Goal: Transaction & Acquisition: Download file/media

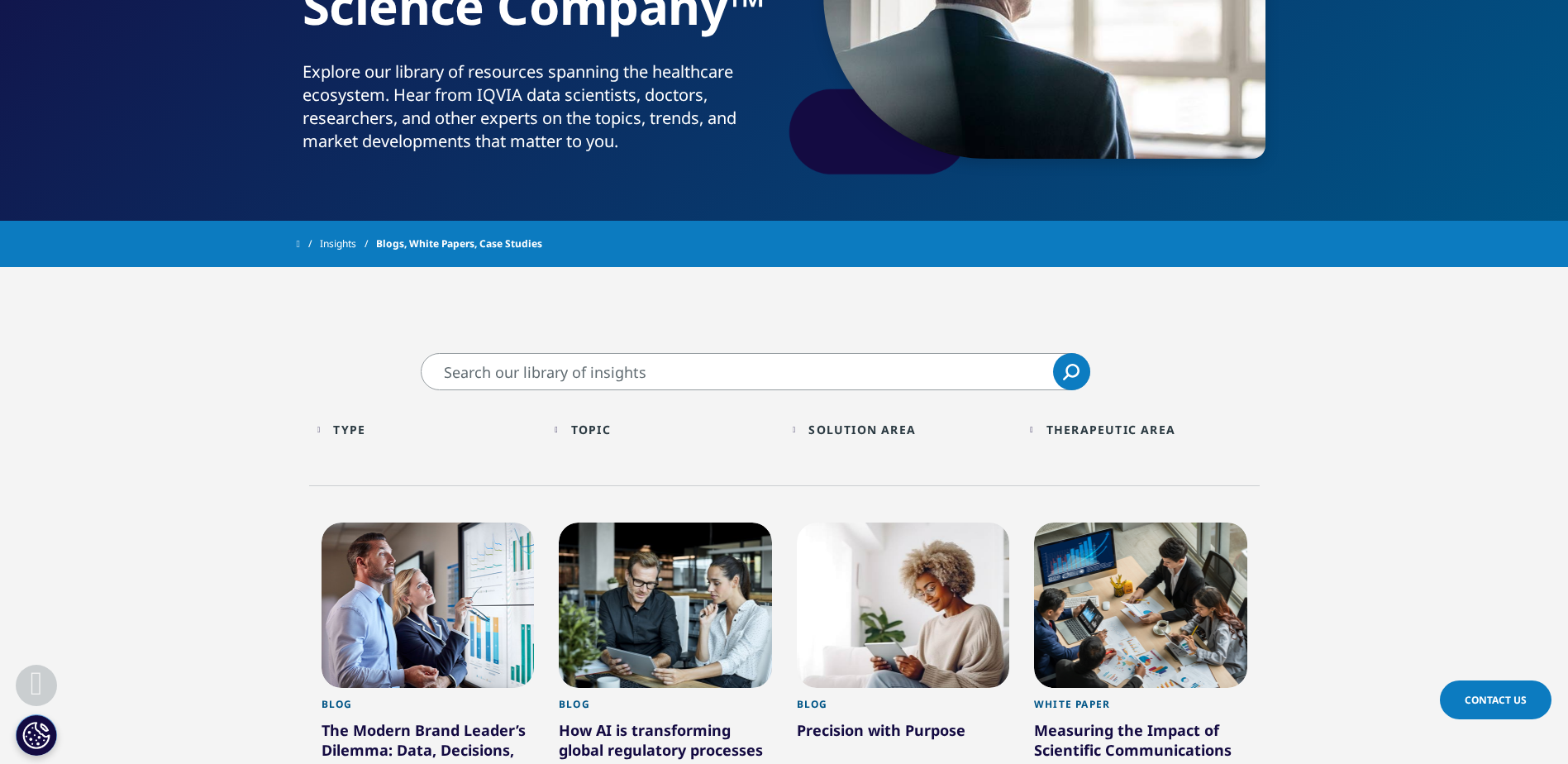
scroll to position [248, 0]
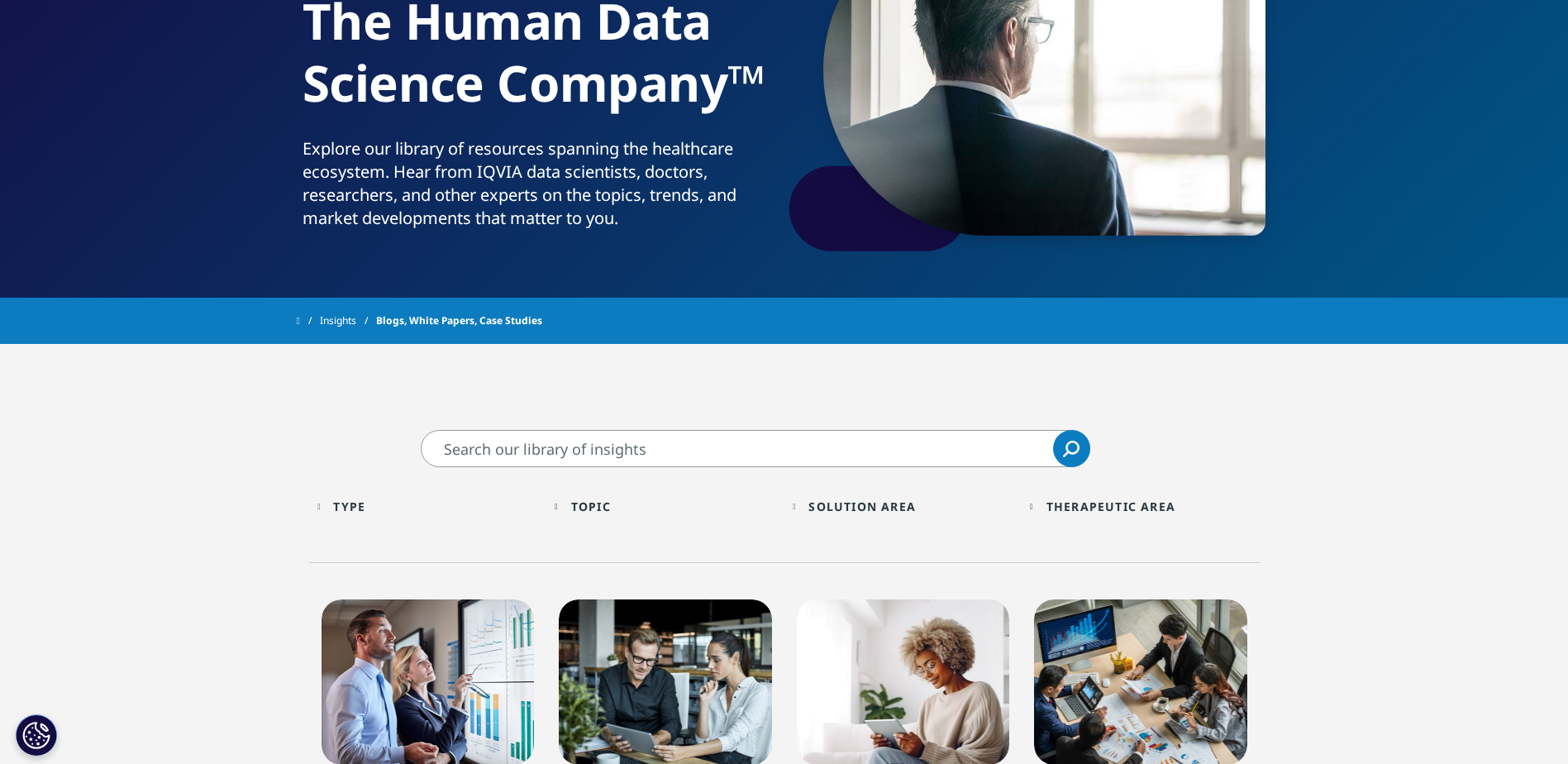
drag, startPoint x: 1349, startPoint y: 483, endPoint x: 1335, endPoint y: 531, distance: 50.0
click at [1155, 507] on div "Therapeutic Area" at bounding box center [1111, 506] width 129 height 16
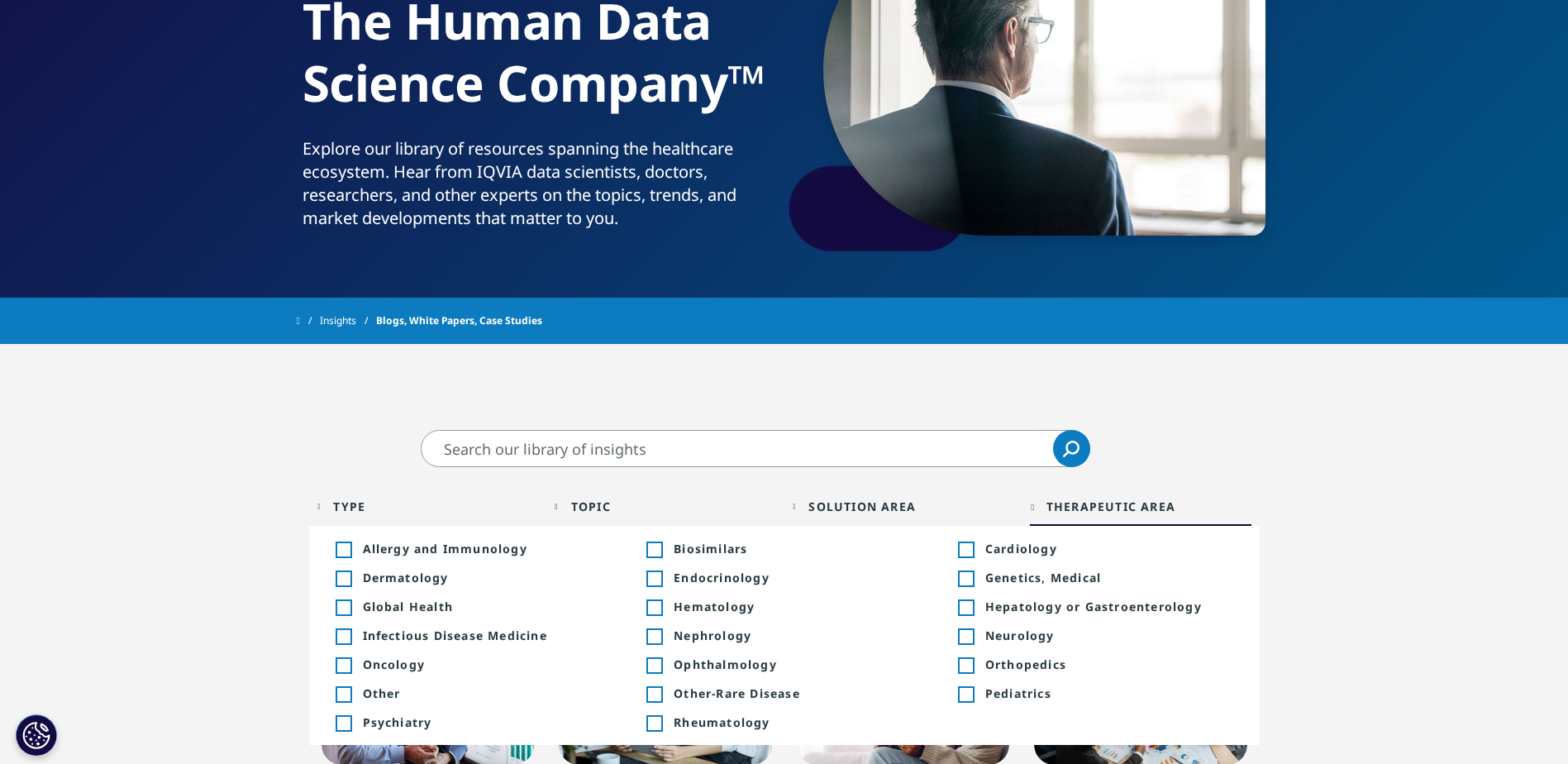
click at [345, 665] on div "Toggle" at bounding box center [343, 665] width 15 height 15
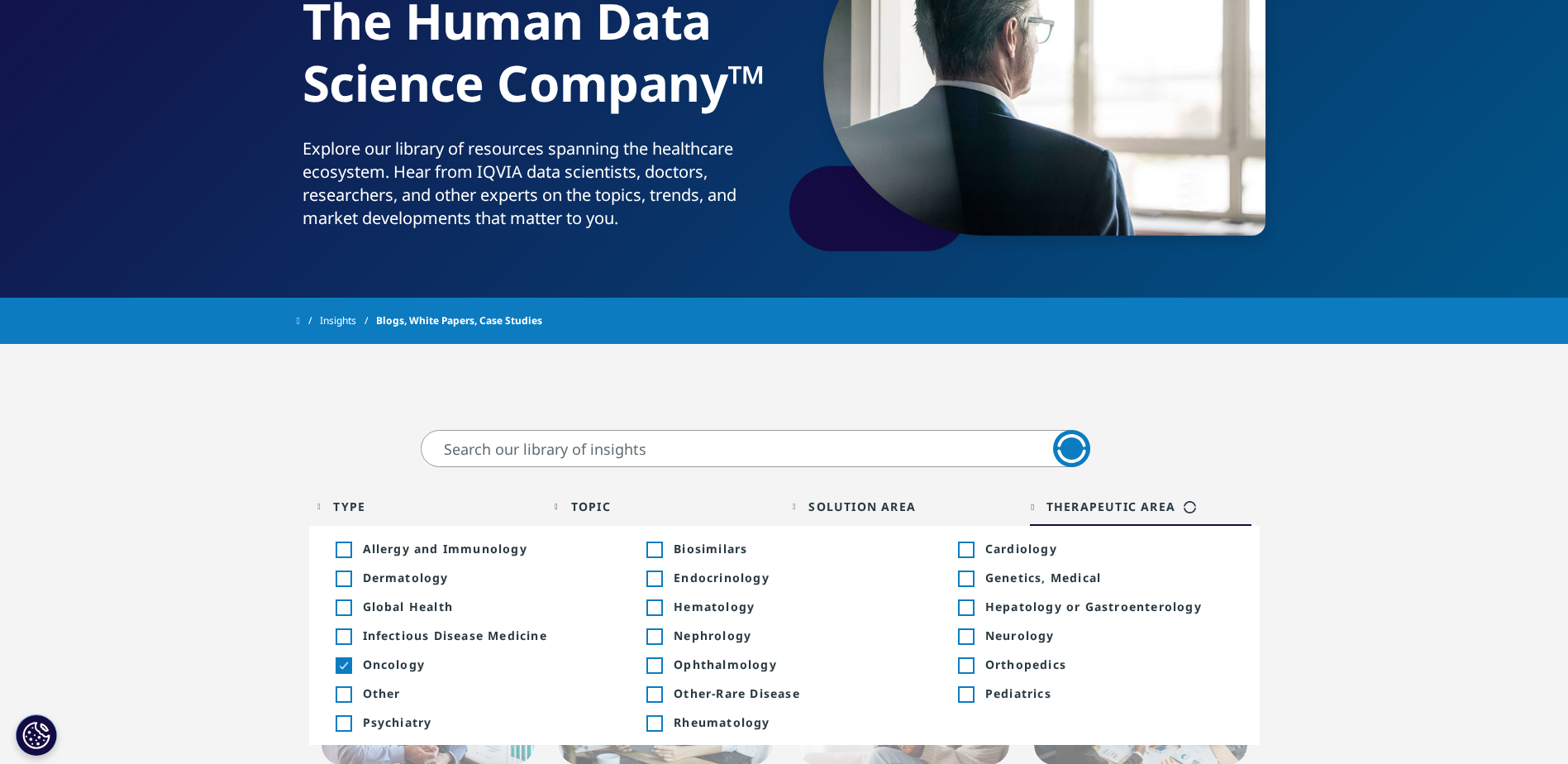
click at [341, 633] on div "Toggle" at bounding box center [343, 636] width 15 height 15
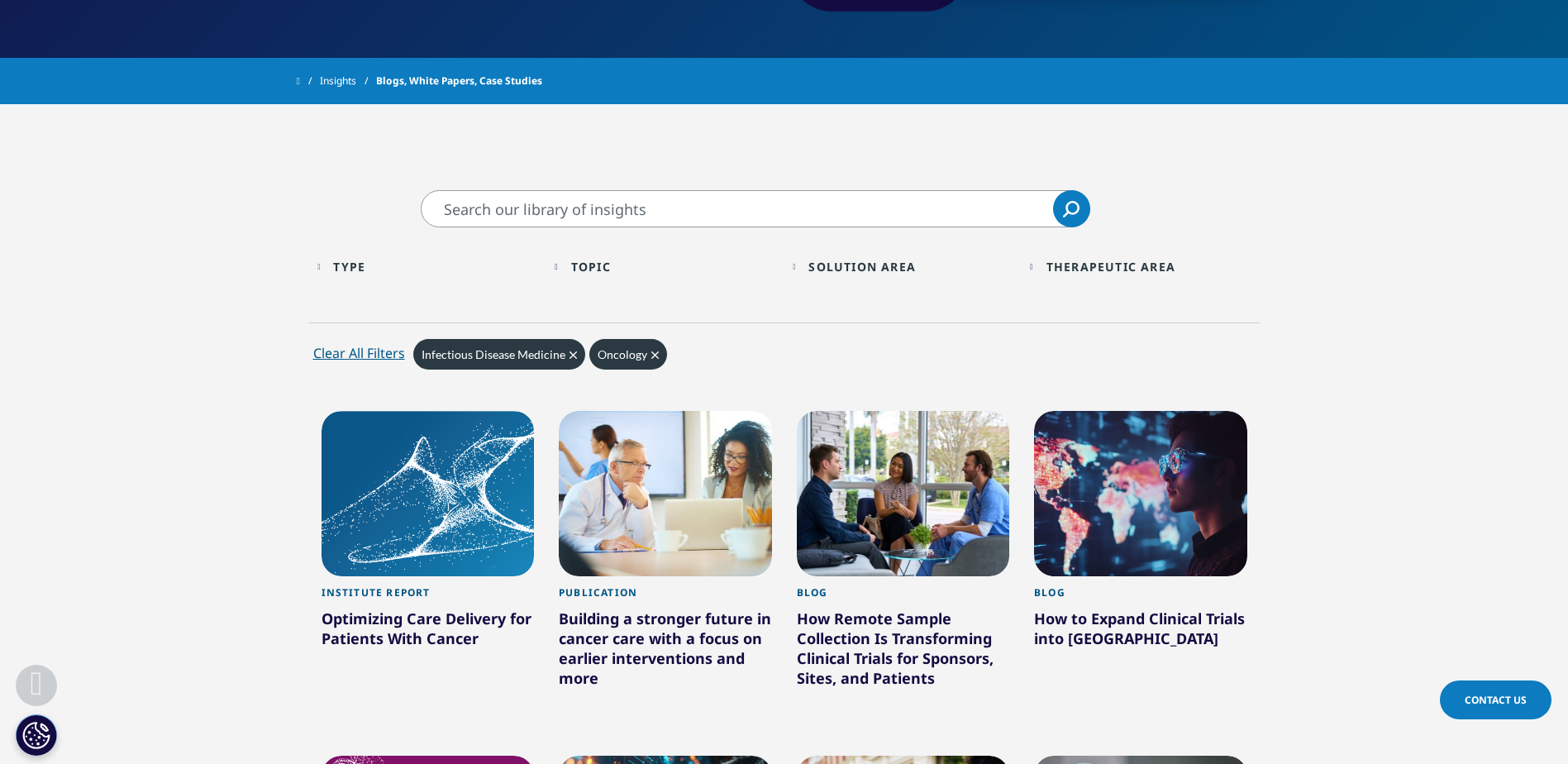
scroll to position [413, 0]
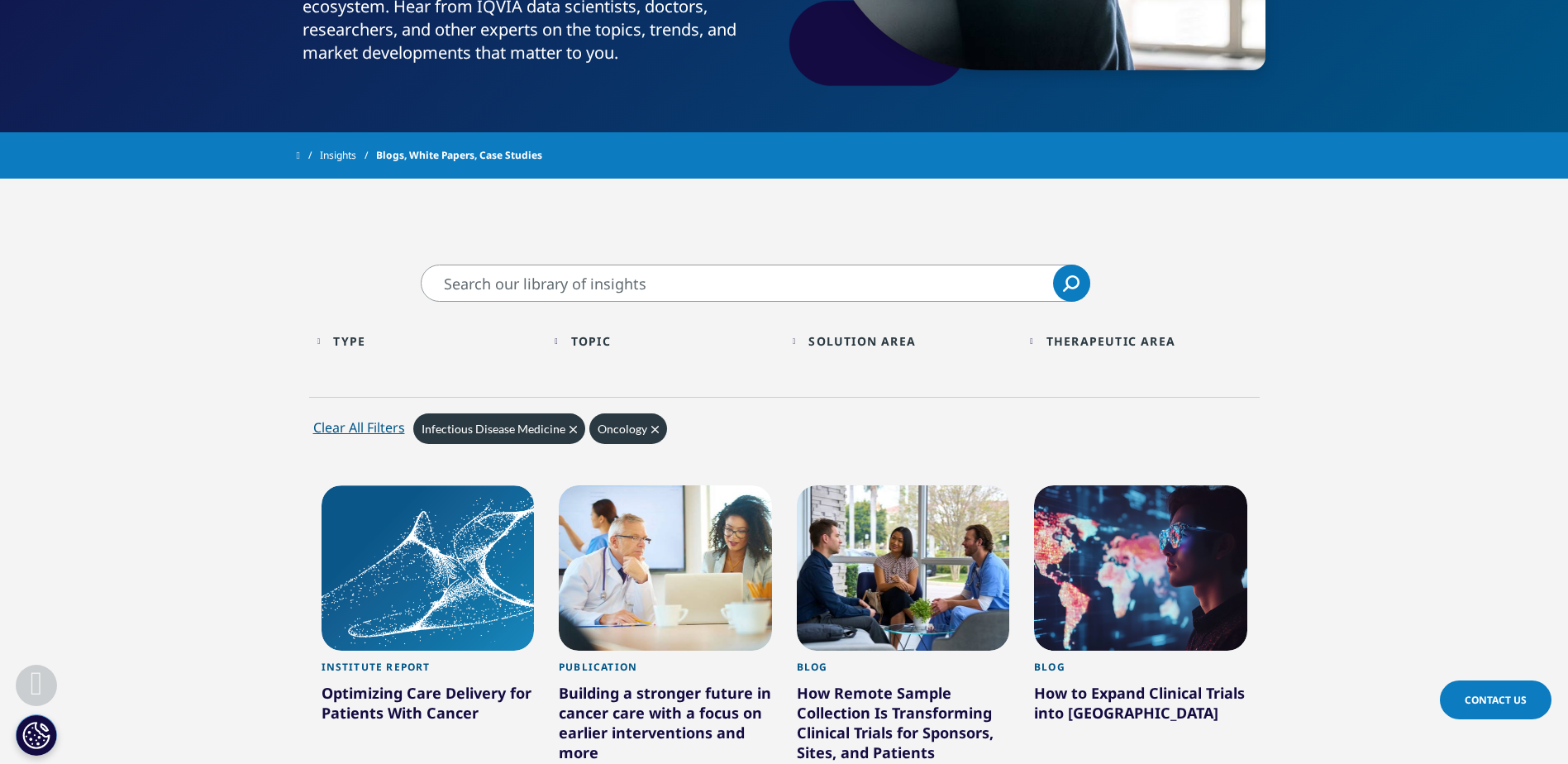
click at [603, 346] on div "Topic" at bounding box center [591, 341] width 39 height 16
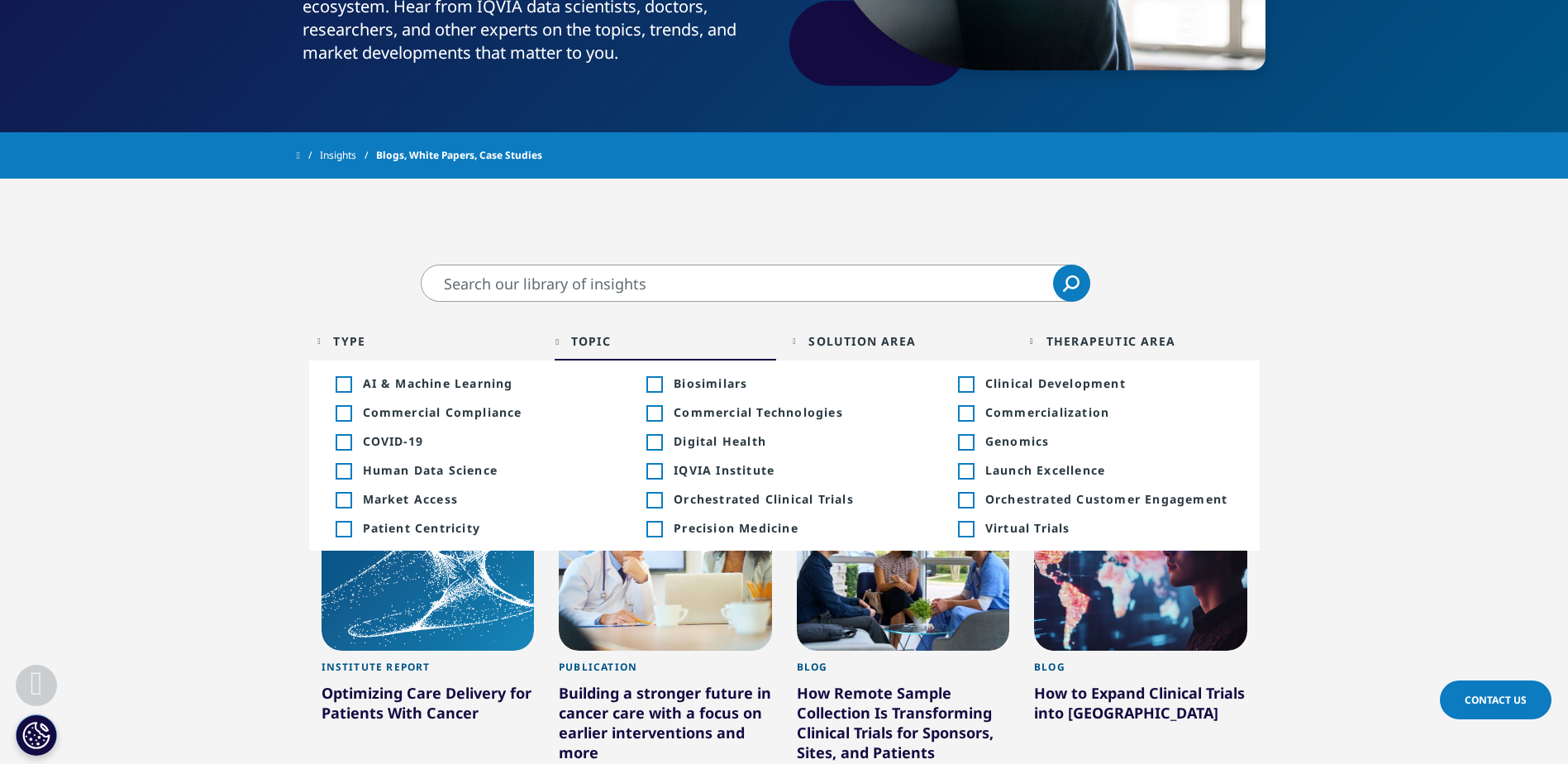
click at [497, 383] on span "AI & Machine Learning" at bounding box center [486, 383] width 248 height 16
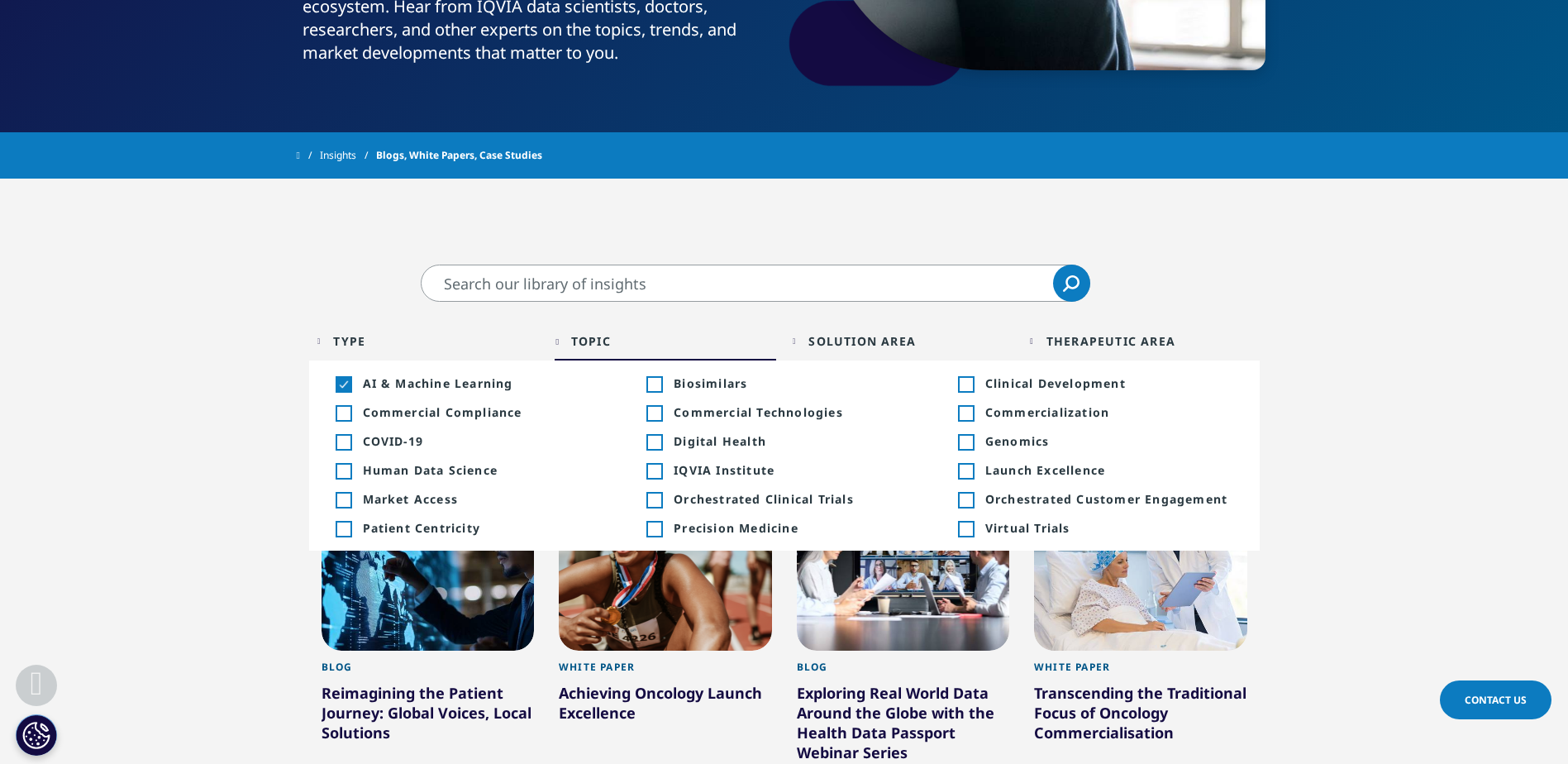
click at [965, 386] on div "Toggle" at bounding box center [965, 384] width 15 height 15
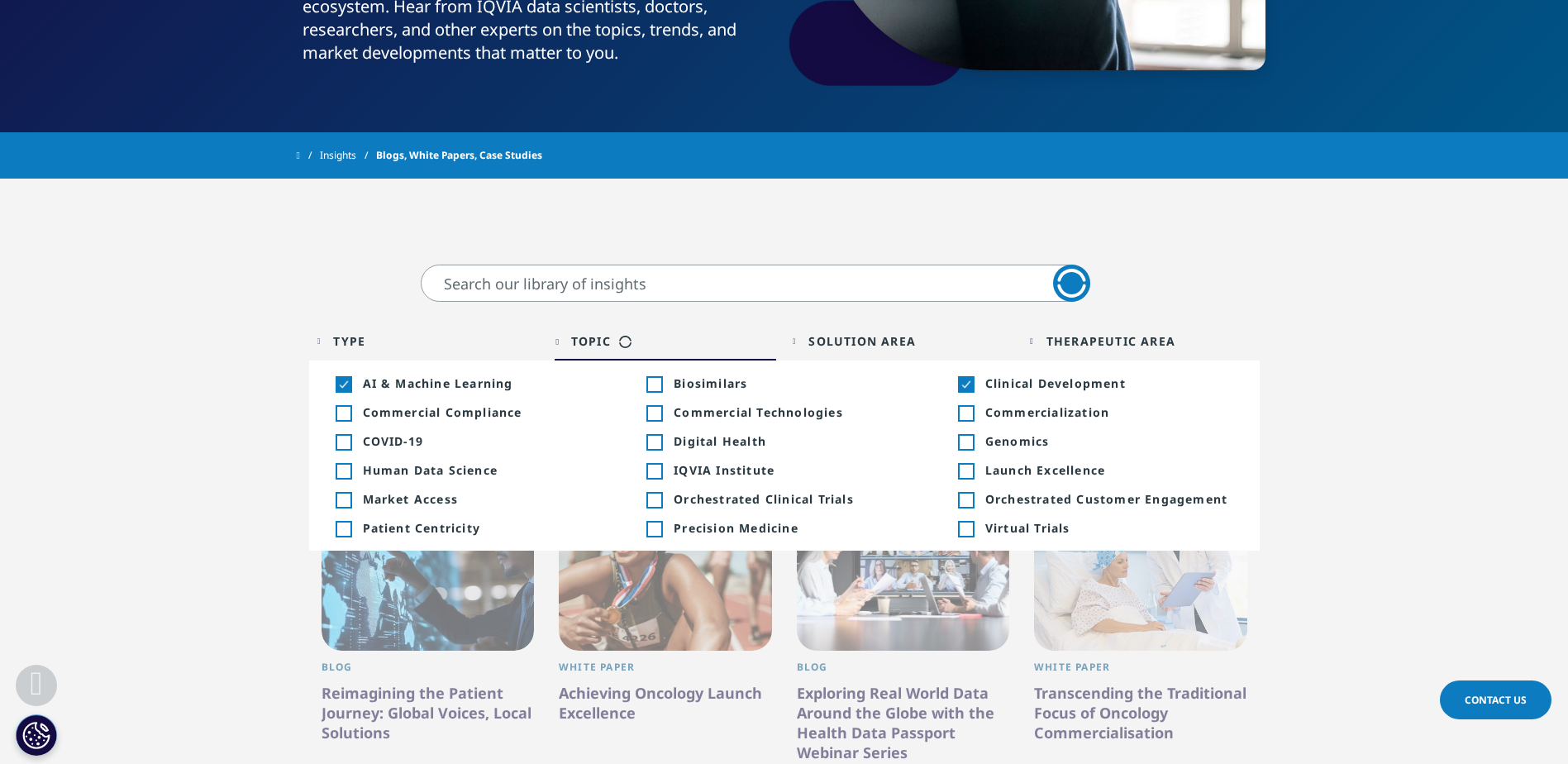
click at [961, 416] on div "Toggle" at bounding box center [965, 412] width 15 height 15
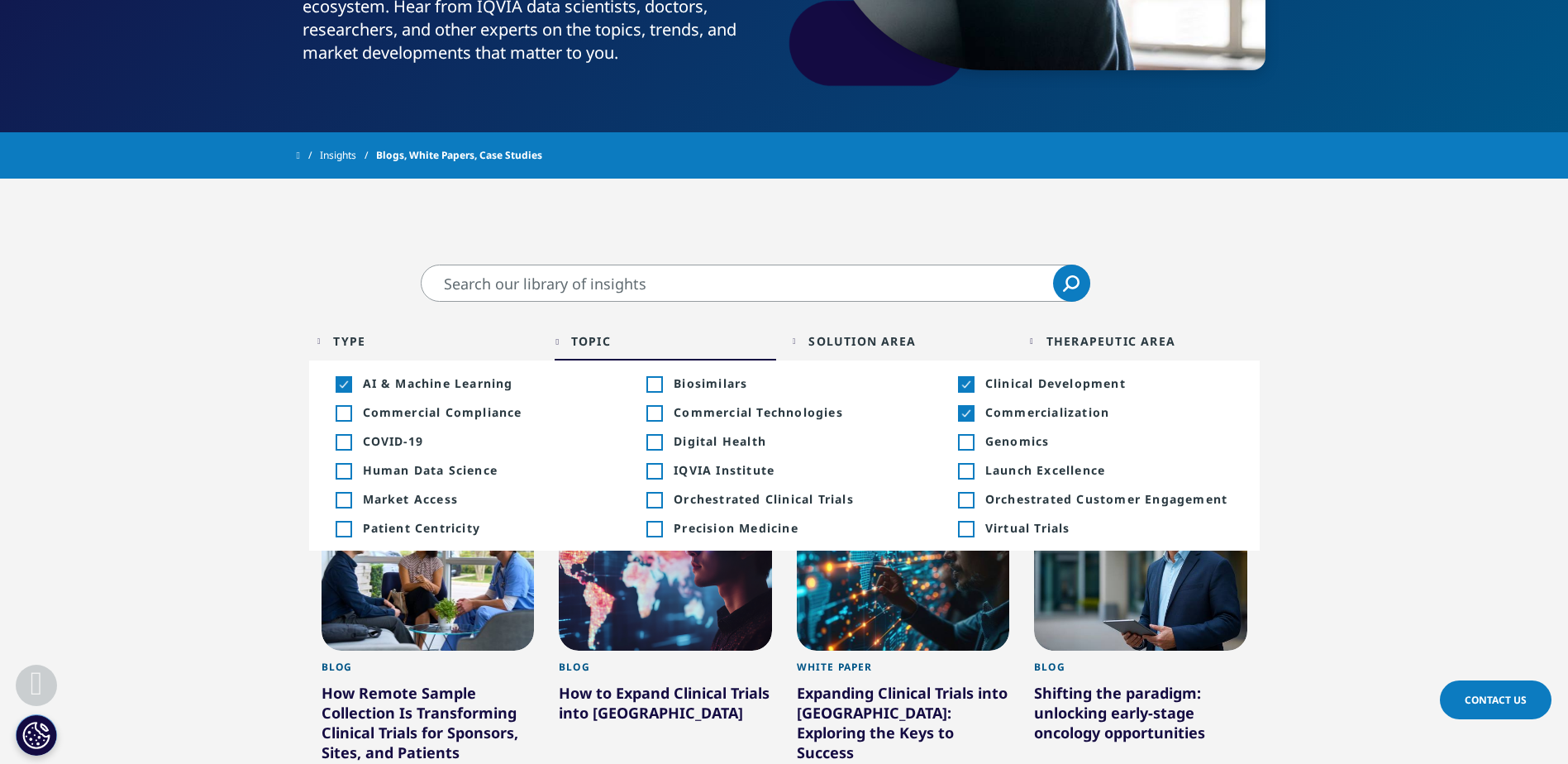
click at [648, 422] on li "Toggle Commercial Technologies +5 Toggle" at bounding box center [784, 412] width 312 height 29
click at [659, 415] on div "Toggle" at bounding box center [654, 412] width 15 height 15
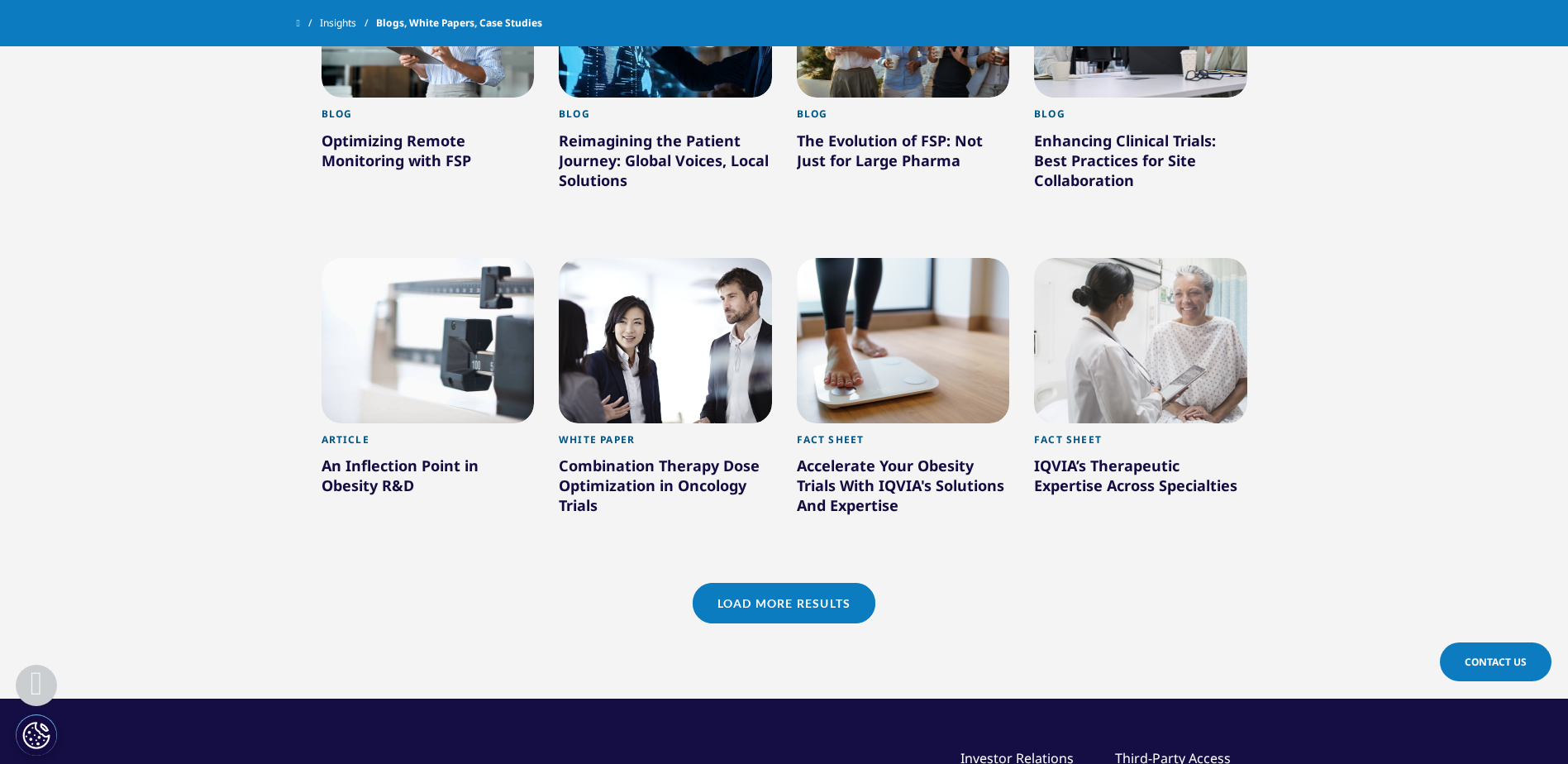
scroll to position [1322, 0]
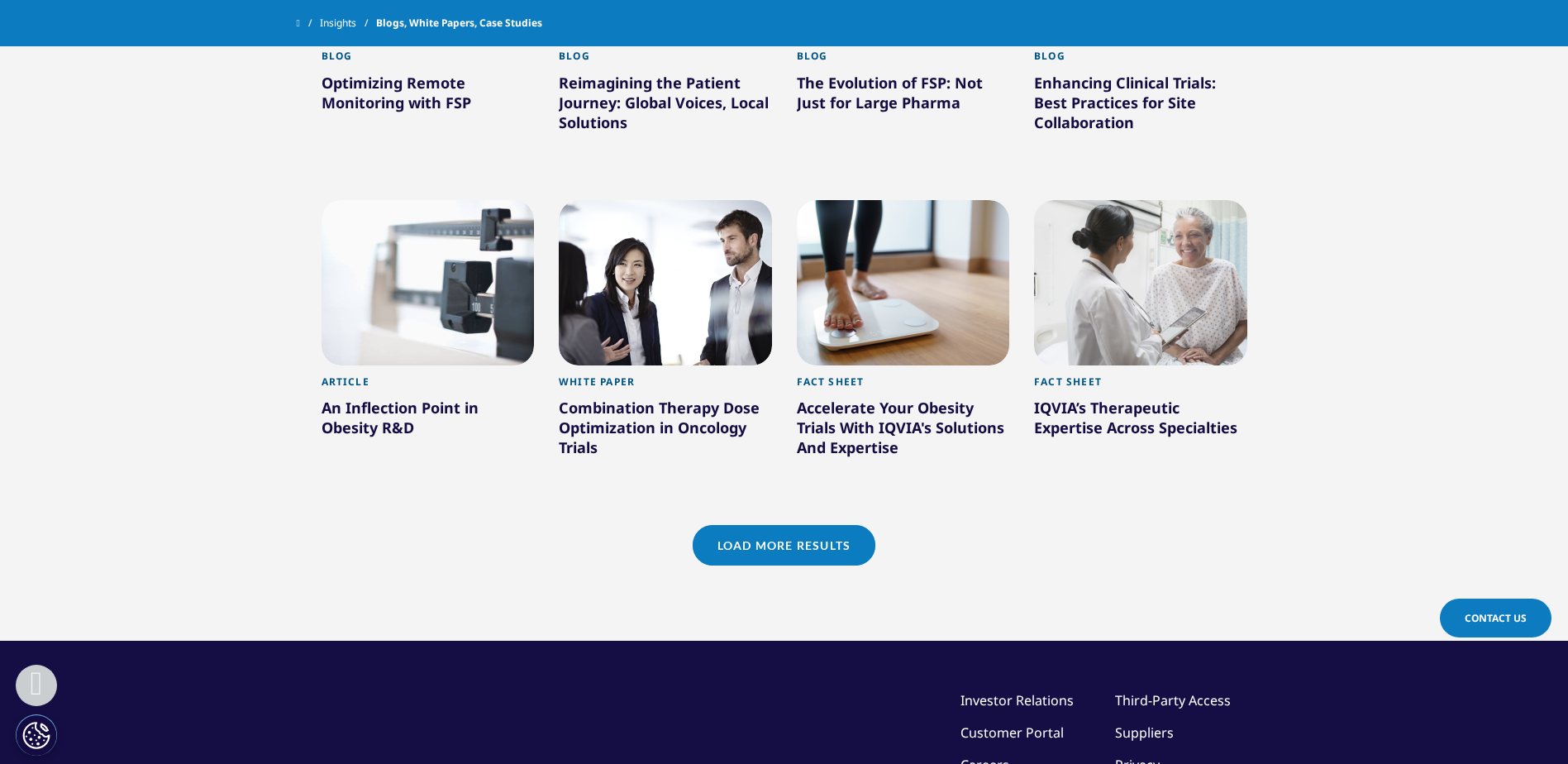
click at [823, 551] on link "Load More Results" at bounding box center [784, 545] width 182 height 40
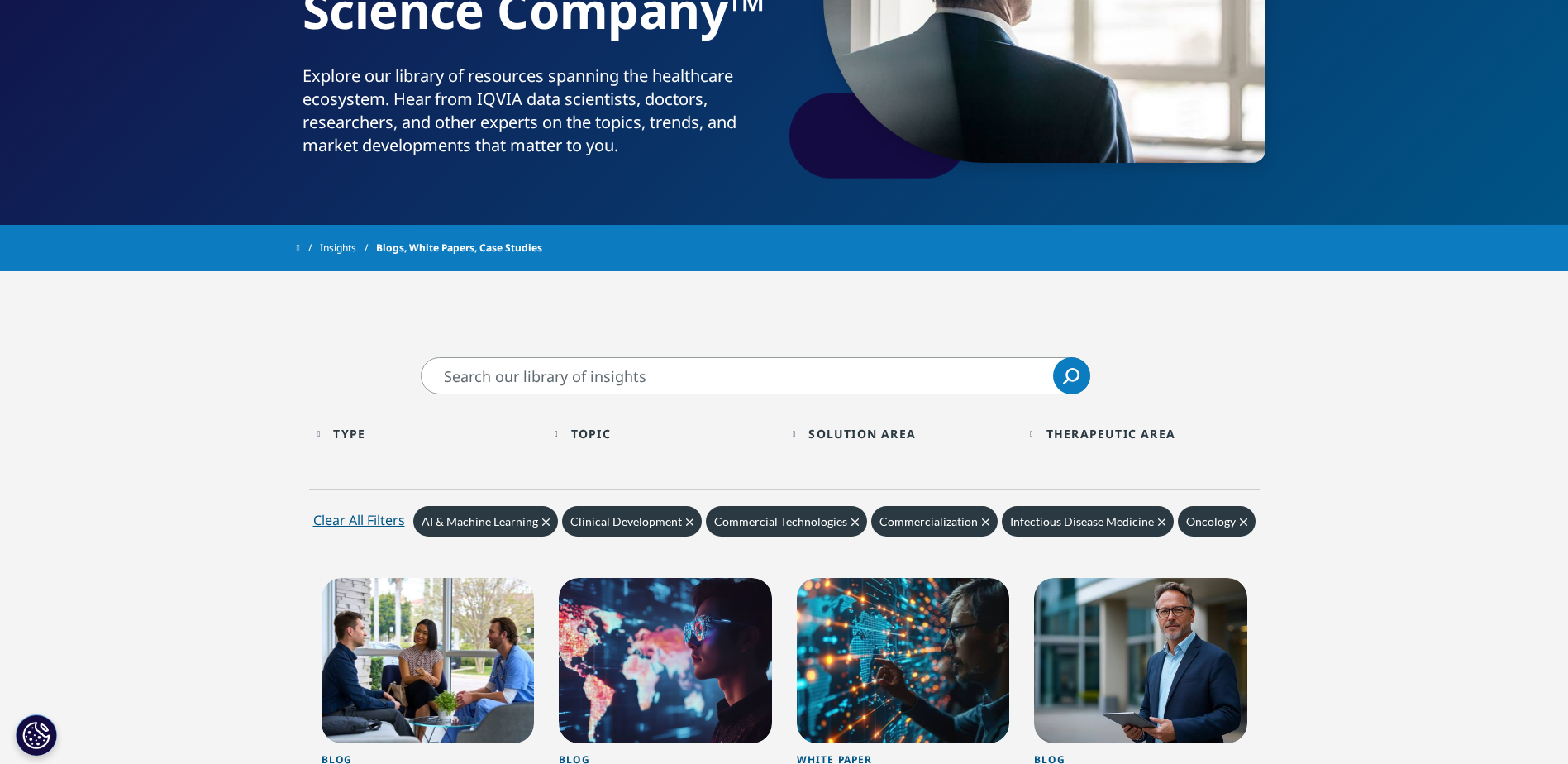
scroll to position [330, 0]
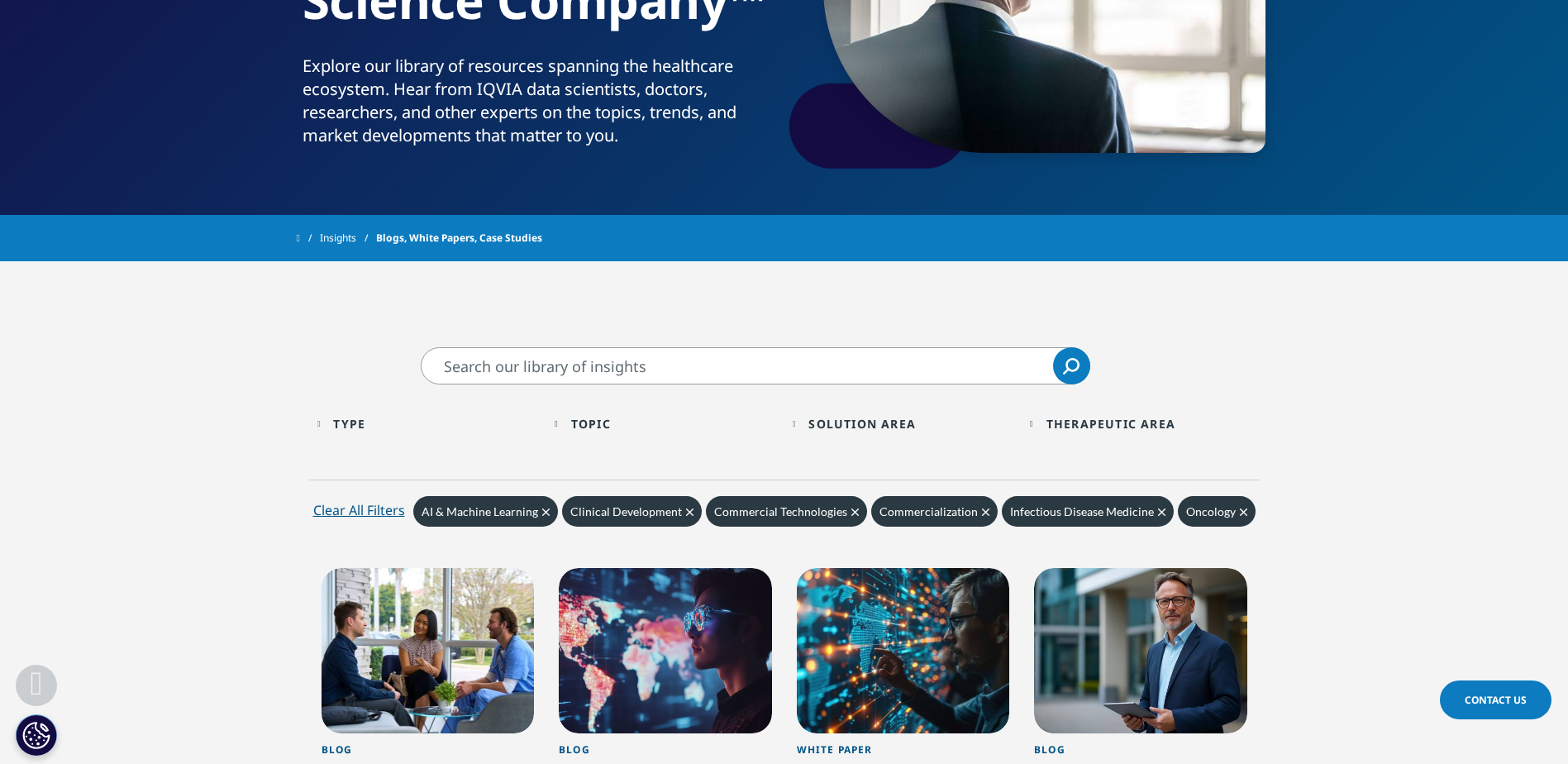
click at [469, 363] on input "Search" at bounding box center [755, 365] width 669 height 37
type input "moderna"
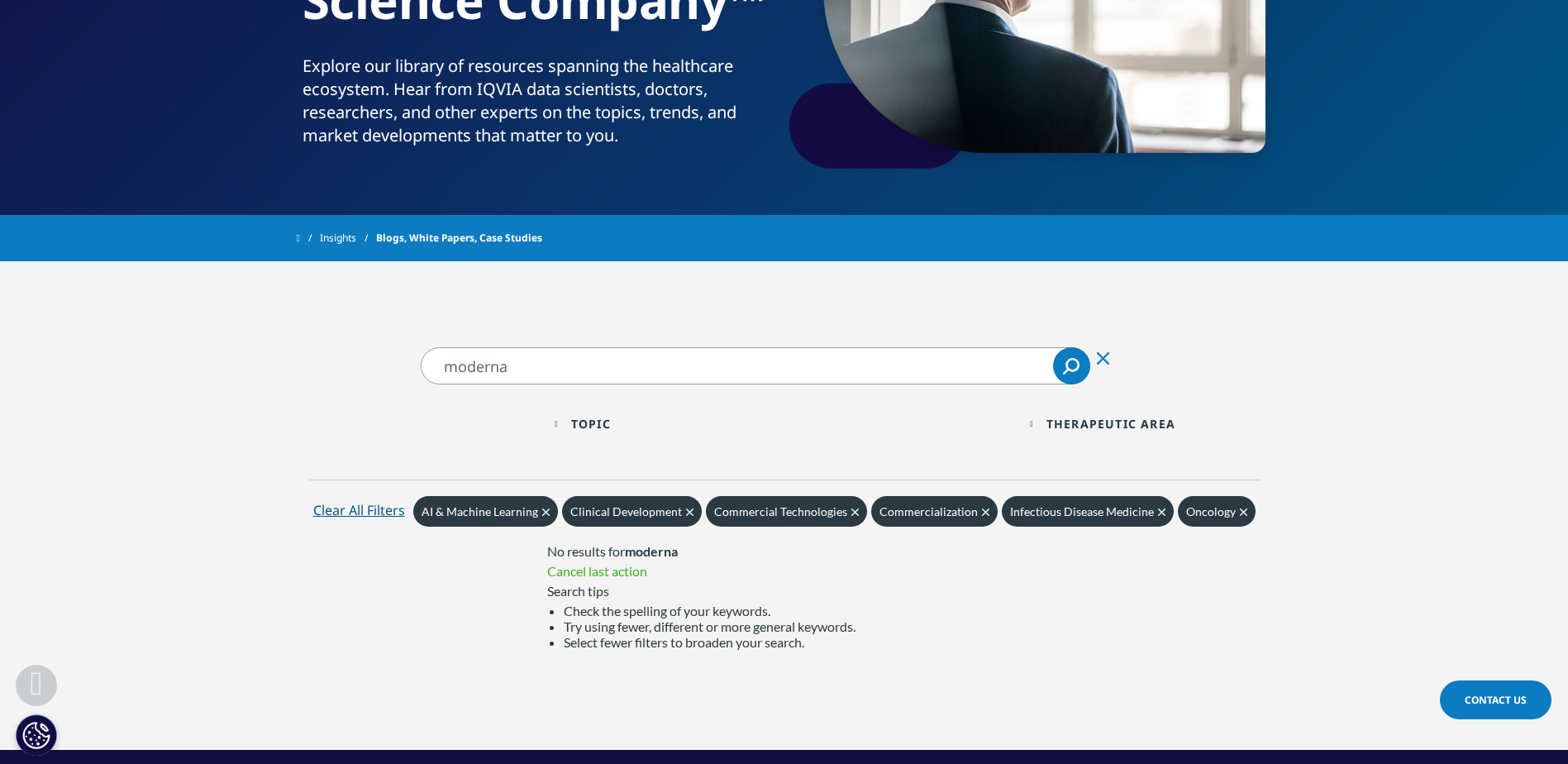
click at [330, 514] on div "Clear All Filters" at bounding box center [360, 509] width 92 height 20
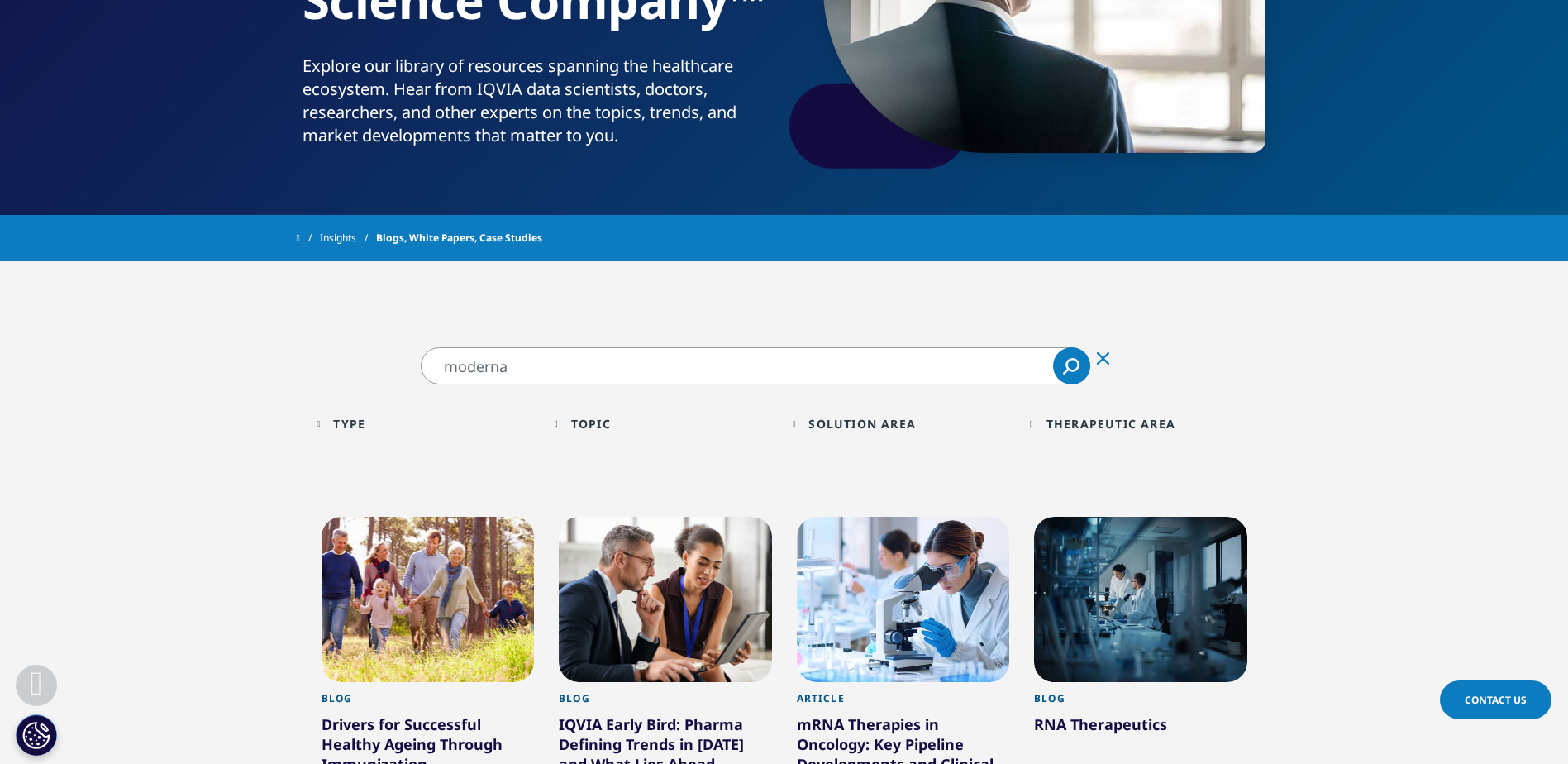
click at [1076, 366] on icon "Search" at bounding box center [1071, 365] width 17 height 17
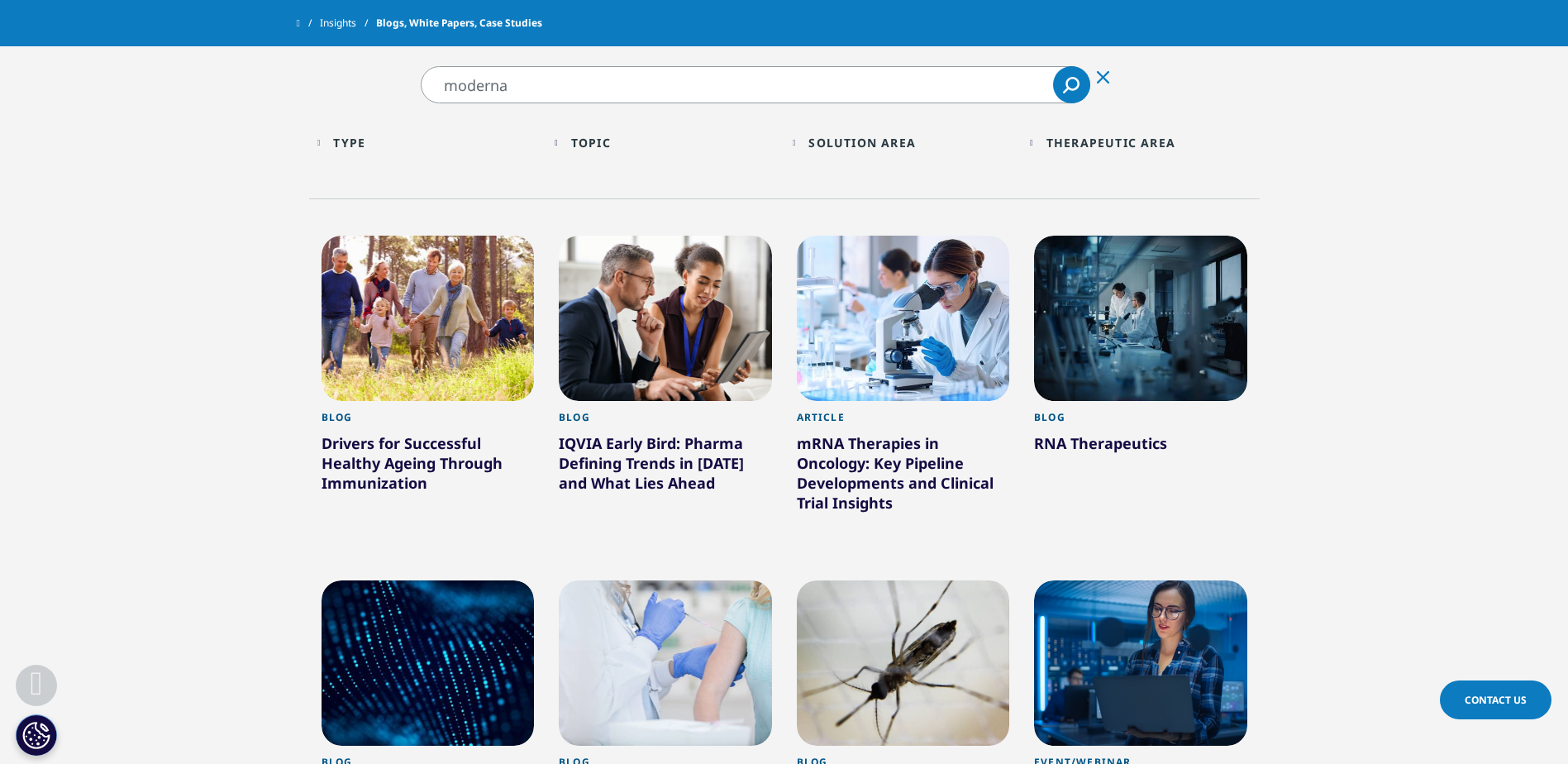
scroll to position [579, 0]
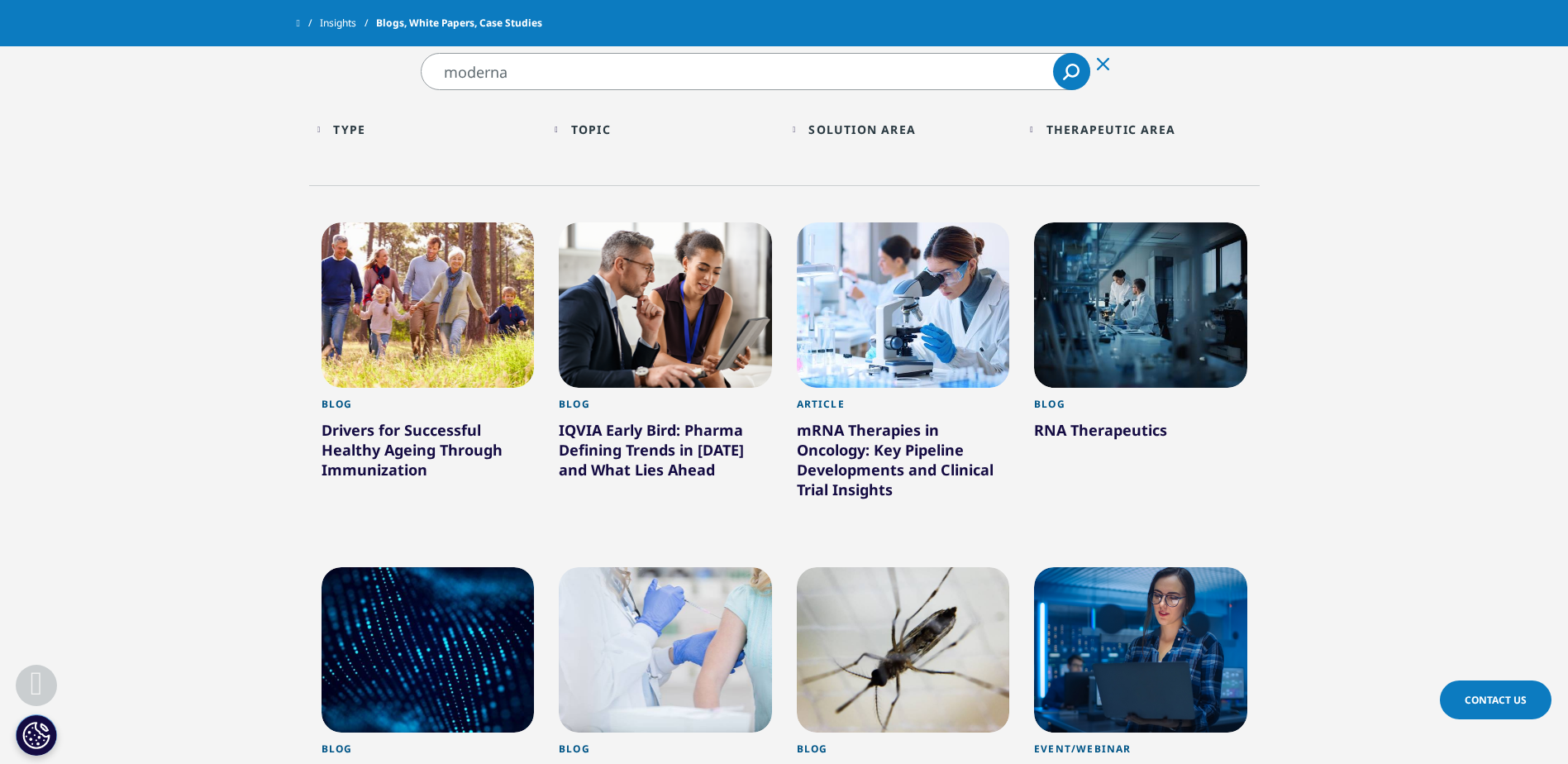
click at [874, 456] on div "mRNA Therapies in Oncology: Key Pipeline Developments and Clinical Trial Insigh…" at bounding box center [904, 463] width 214 height 86
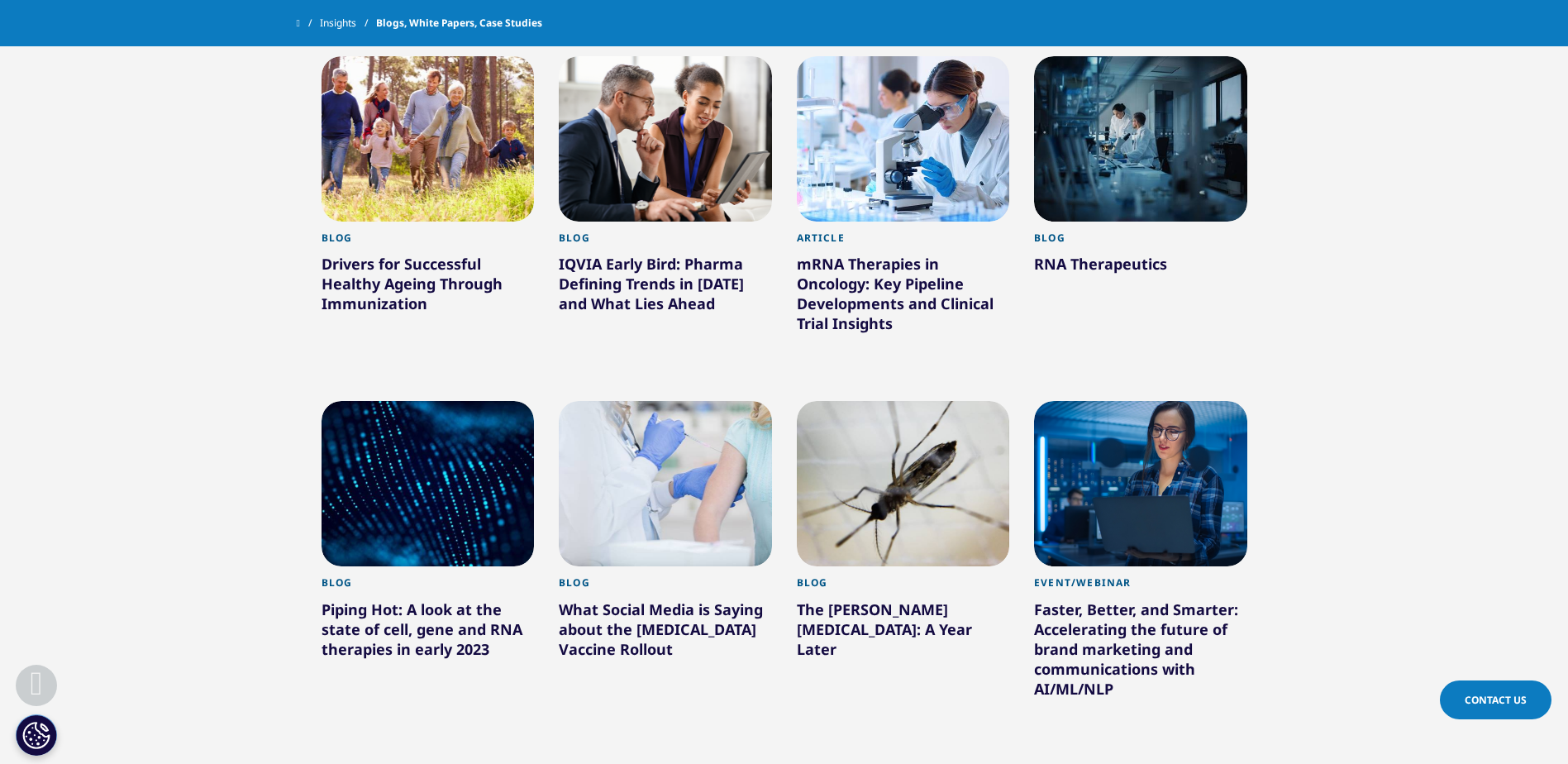
scroll to position [743, 0]
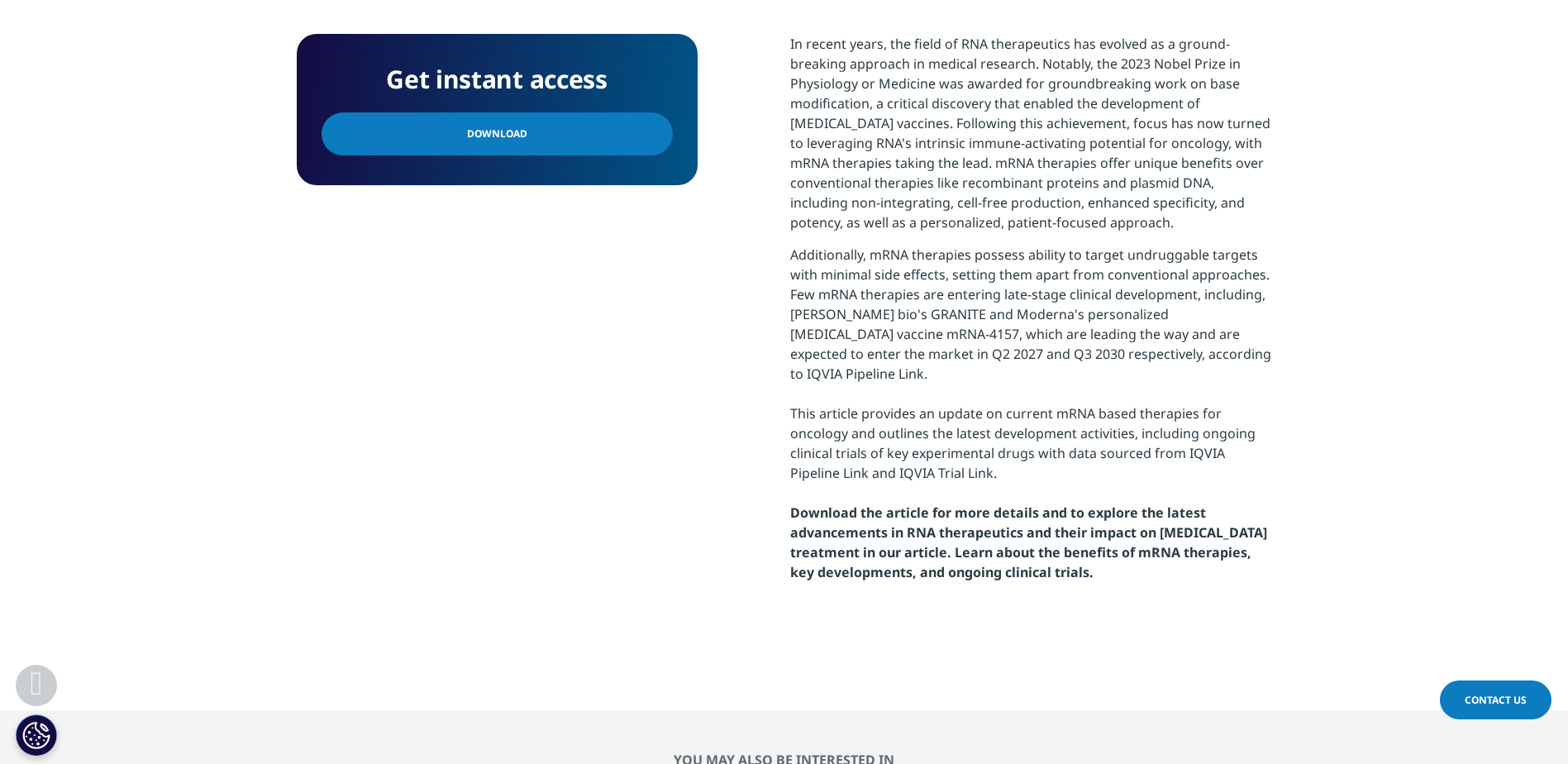
scroll to position [909, 0]
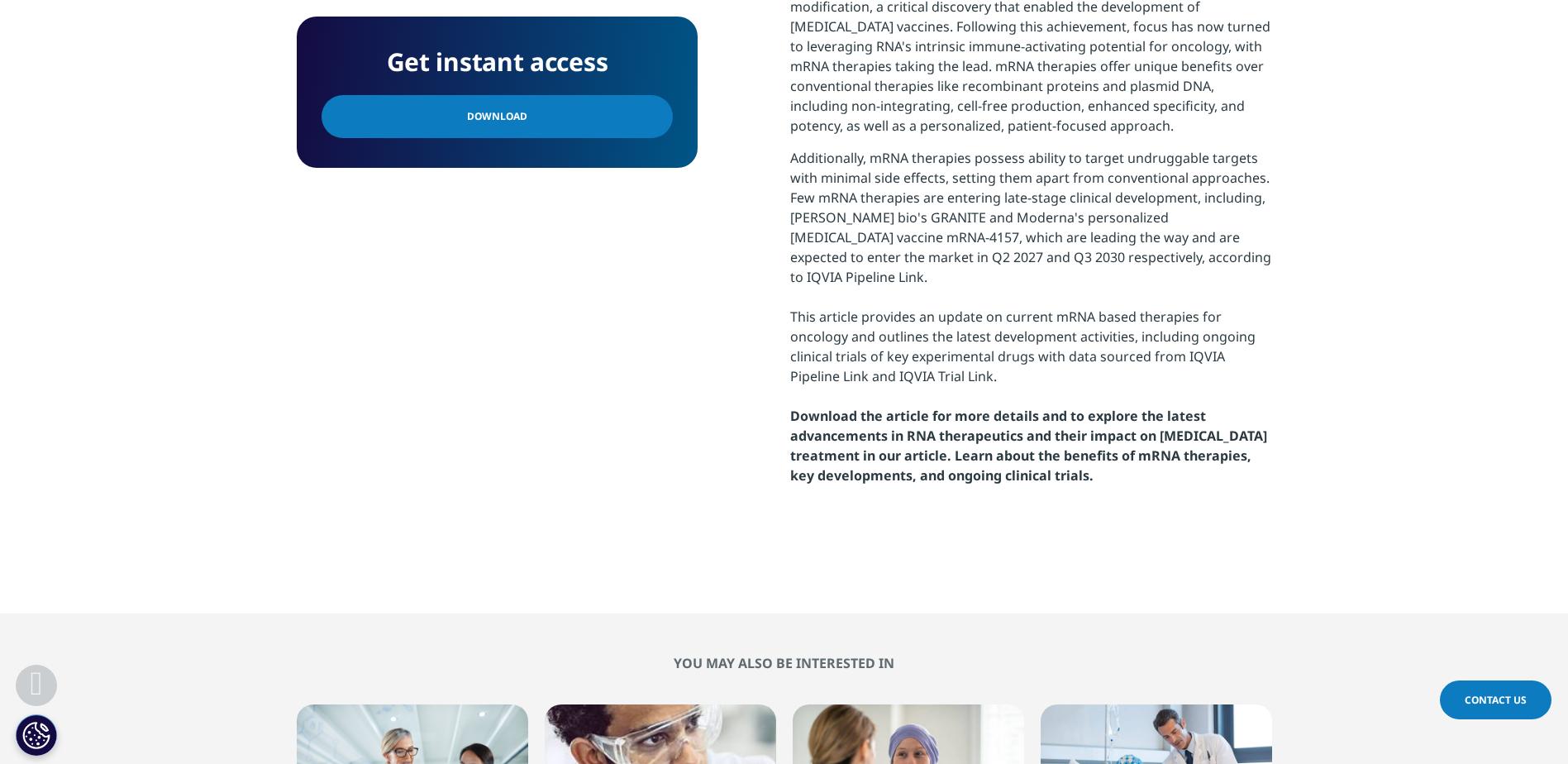
click at [473, 133] on link "Download" at bounding box center [497, 117] width 352 height 43
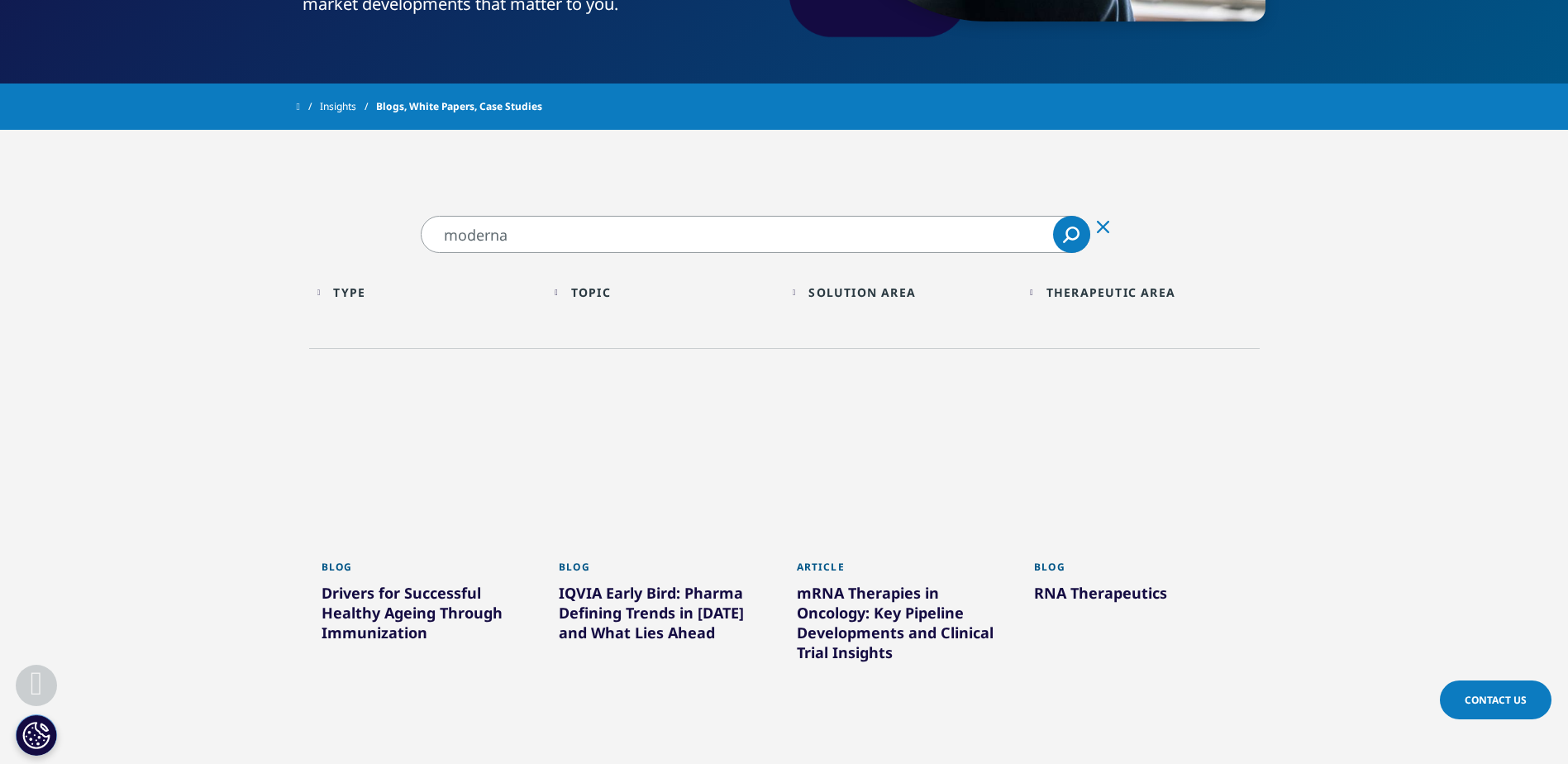
scroll to position [369, 0]
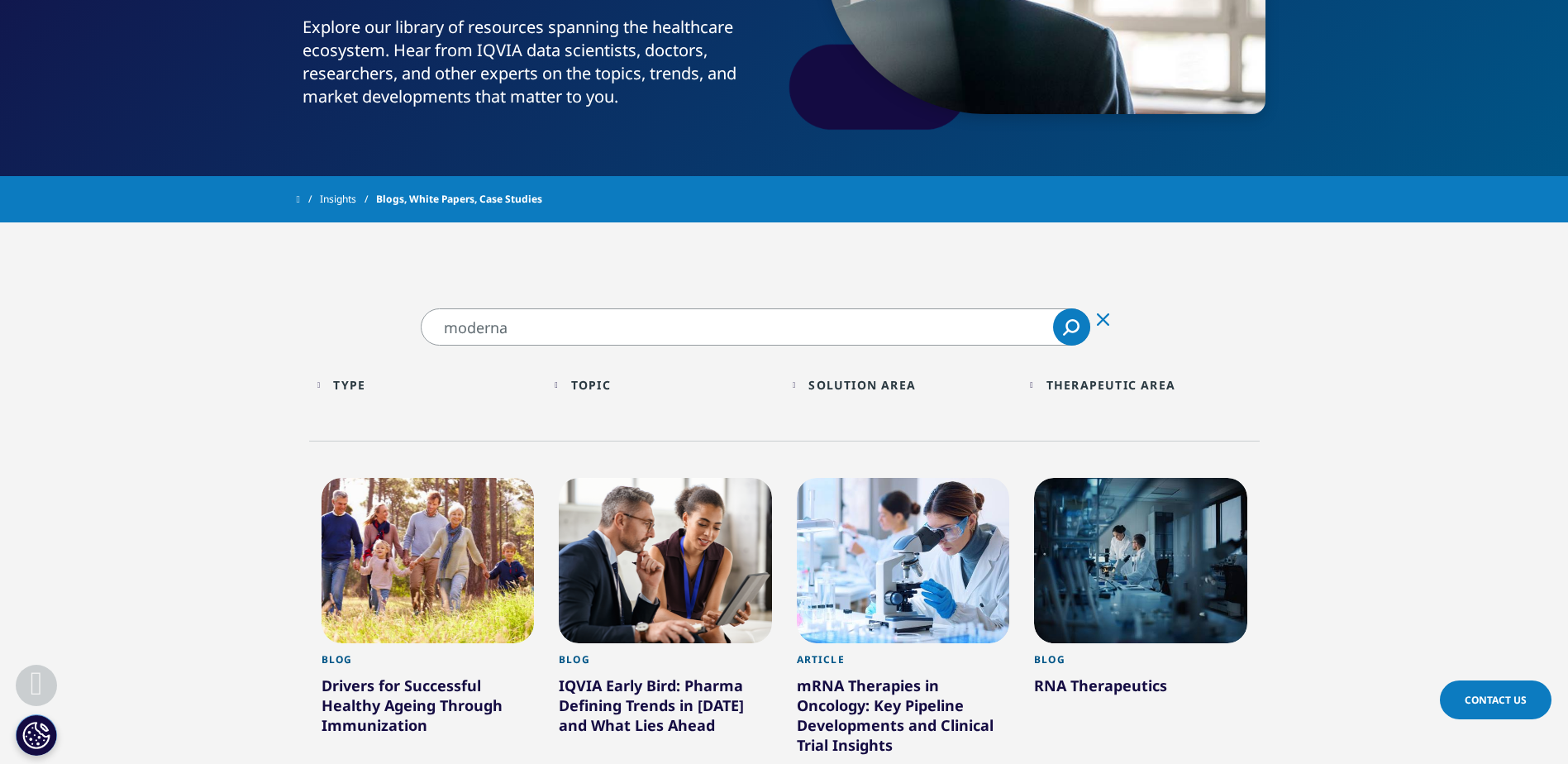
drag, startPoint x: 442, startPoint y: 327, endPoint x: 395, endPoint y: 333, distance: 47.4
type input "biontech"
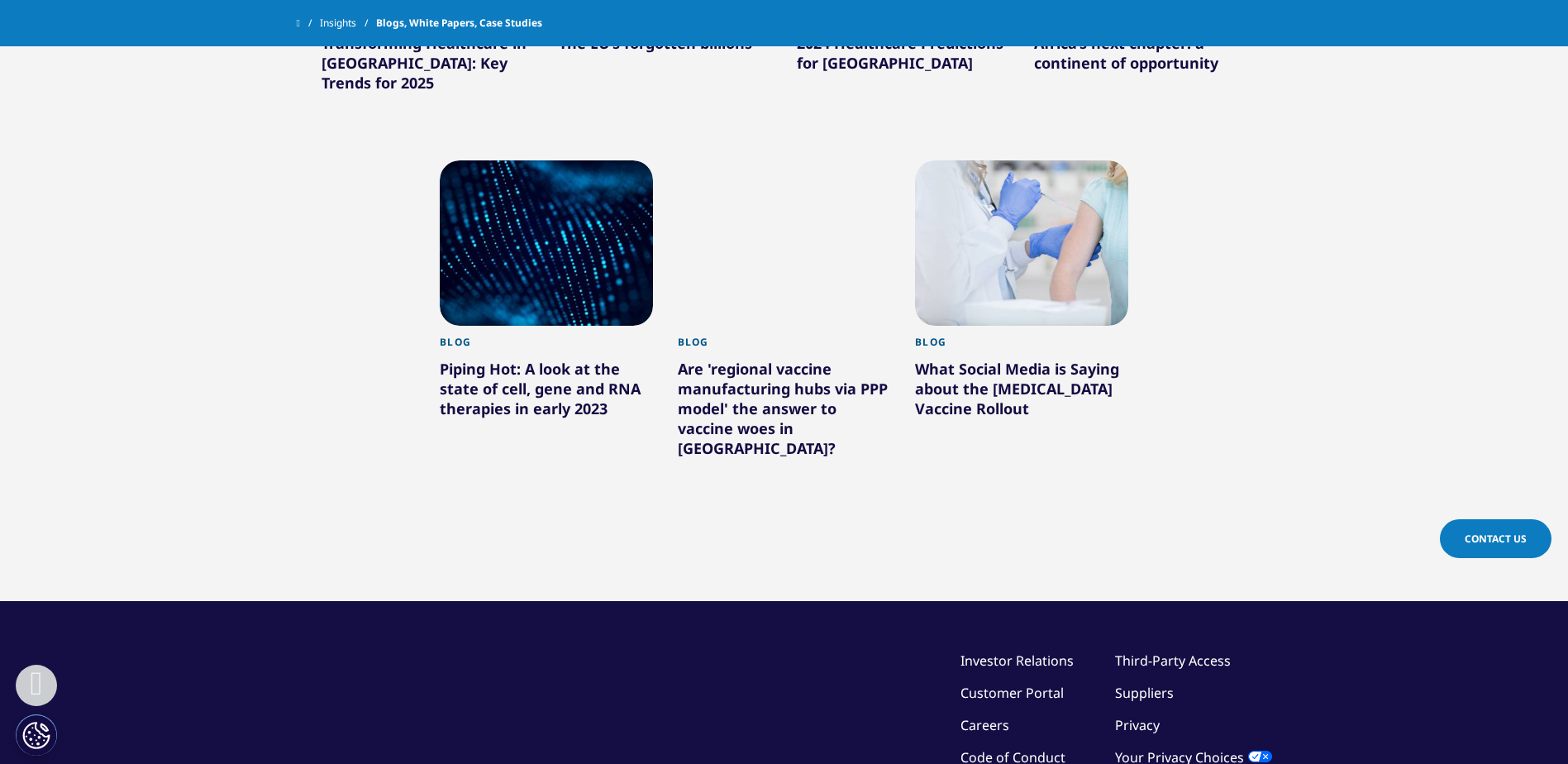
scroll to position [1030, 0]
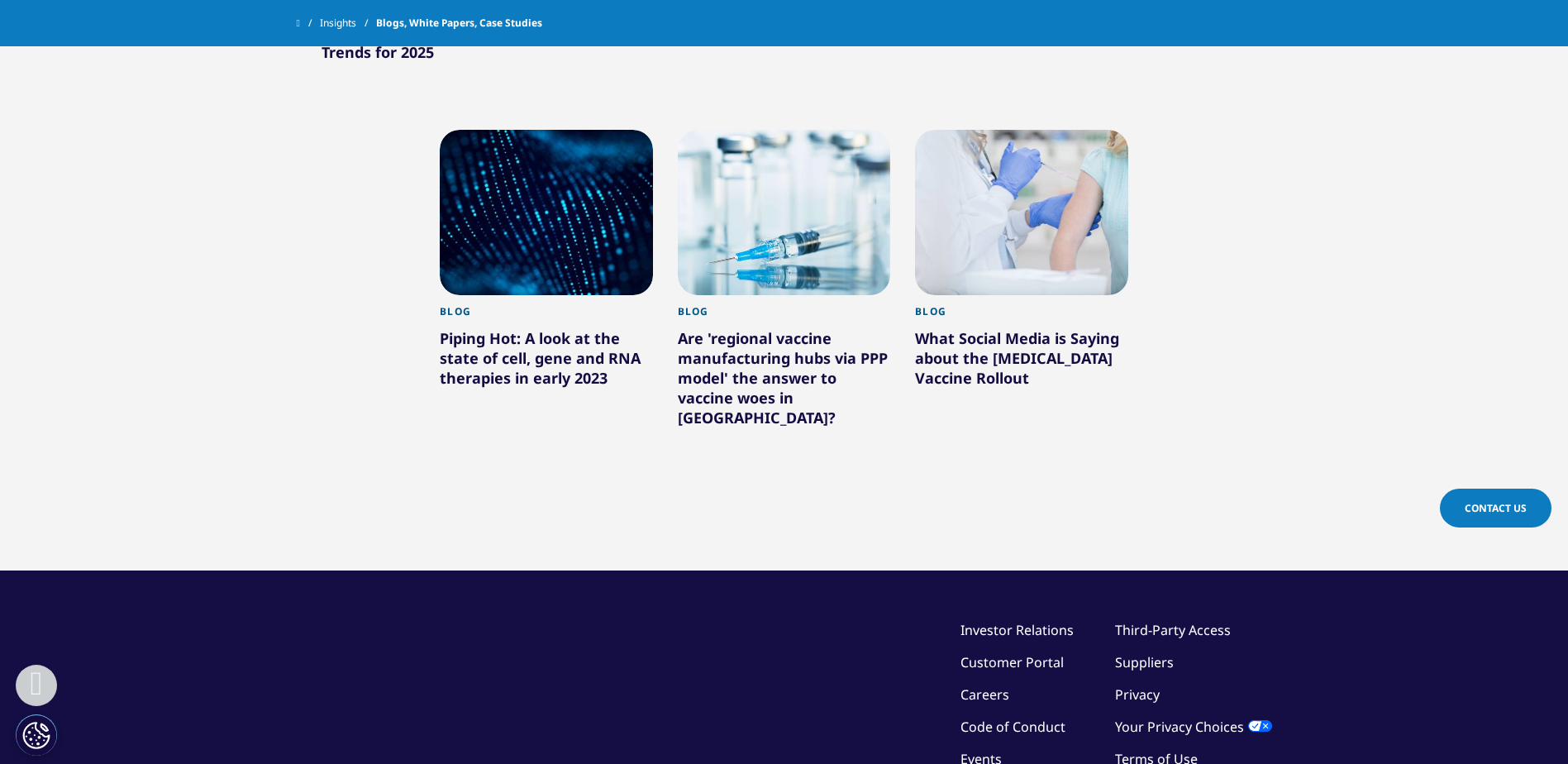
click at [509, 357] on div "Piping Hot: A look at the state of cell, gene and RNA therapies in early 2023" at bounding box center [547, 360] width 214 height 66
